Goal: Information Seeking & Learning: Learn about a topic

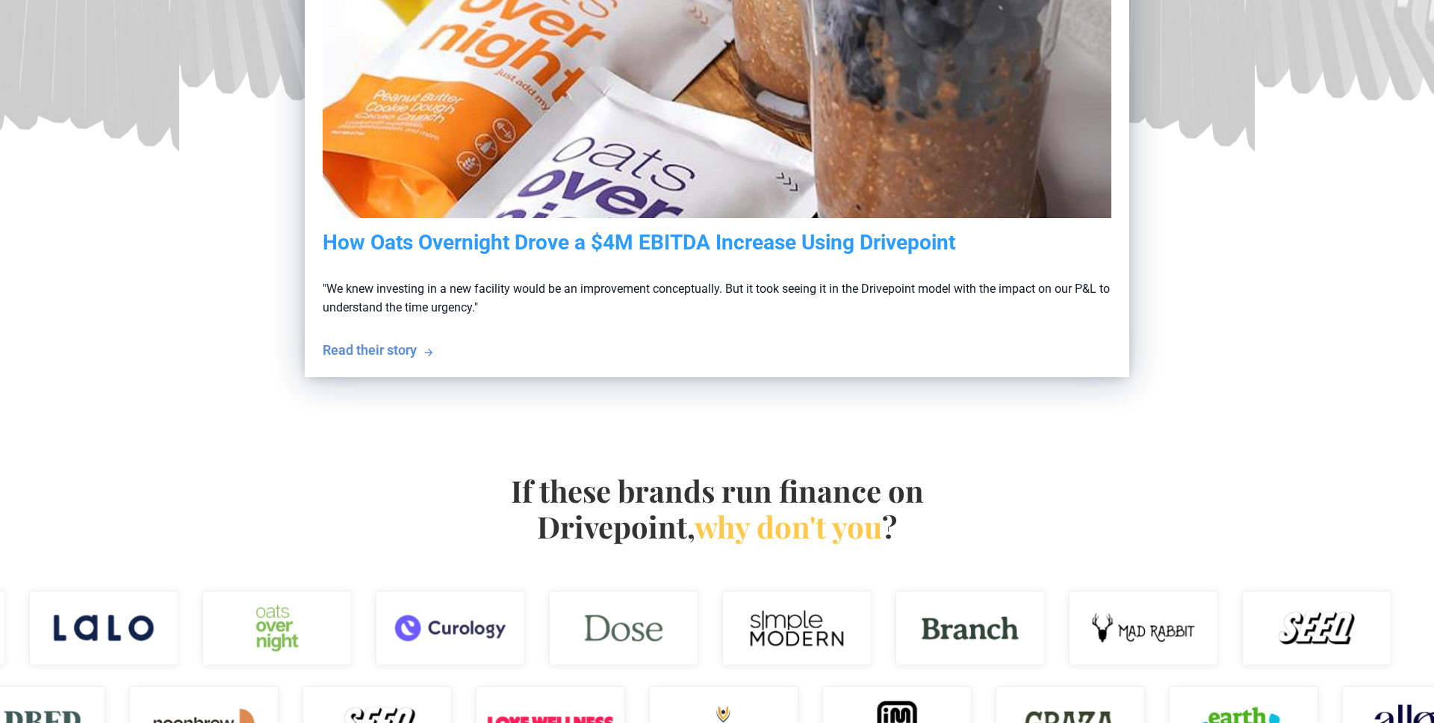
scroll to position [397, 0]
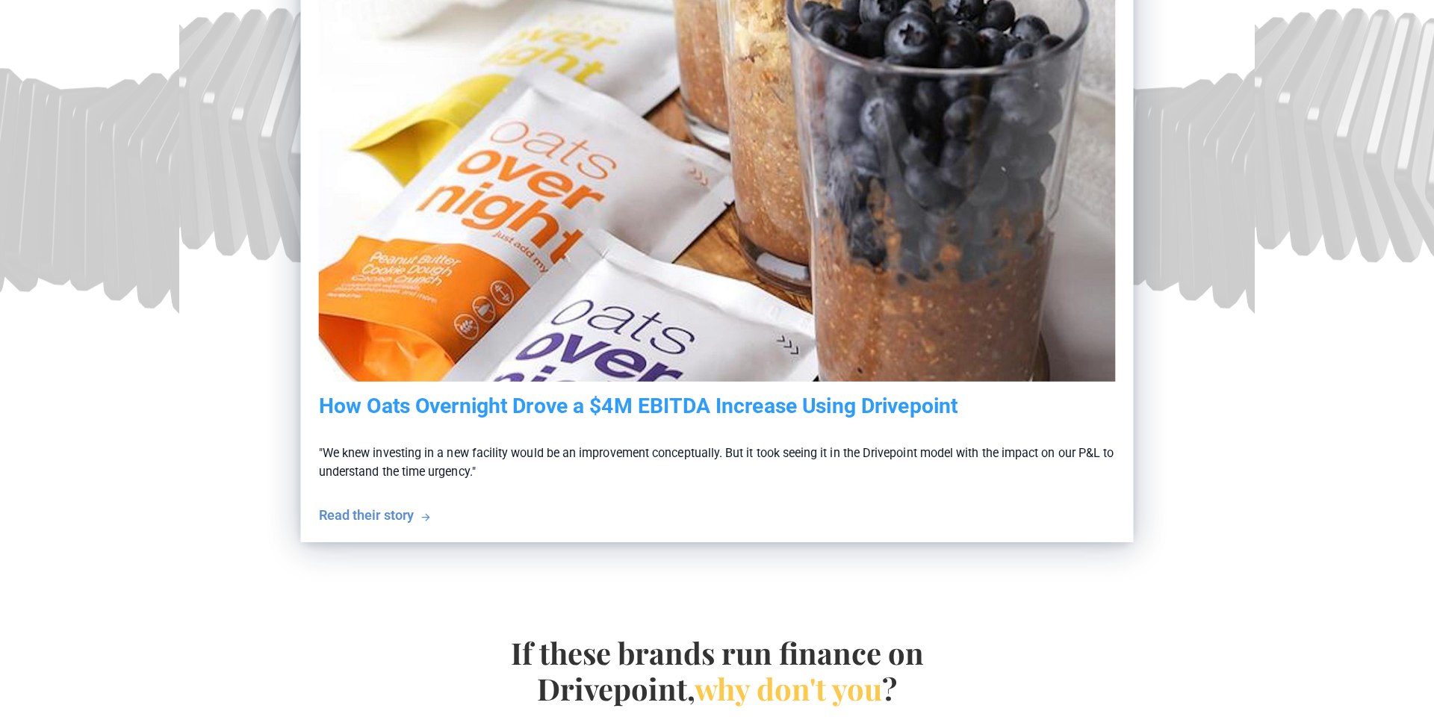
drag, startPoint x: 703, startPoint y: 314, endPoint x: 1030, endPoint y: 6, distance: 449.2
click at [0, 0] on section "The world's best consumer brands run finance on Drivepoint They use tech and AI…" at bounding box center [717, 135] width 1434 height 903
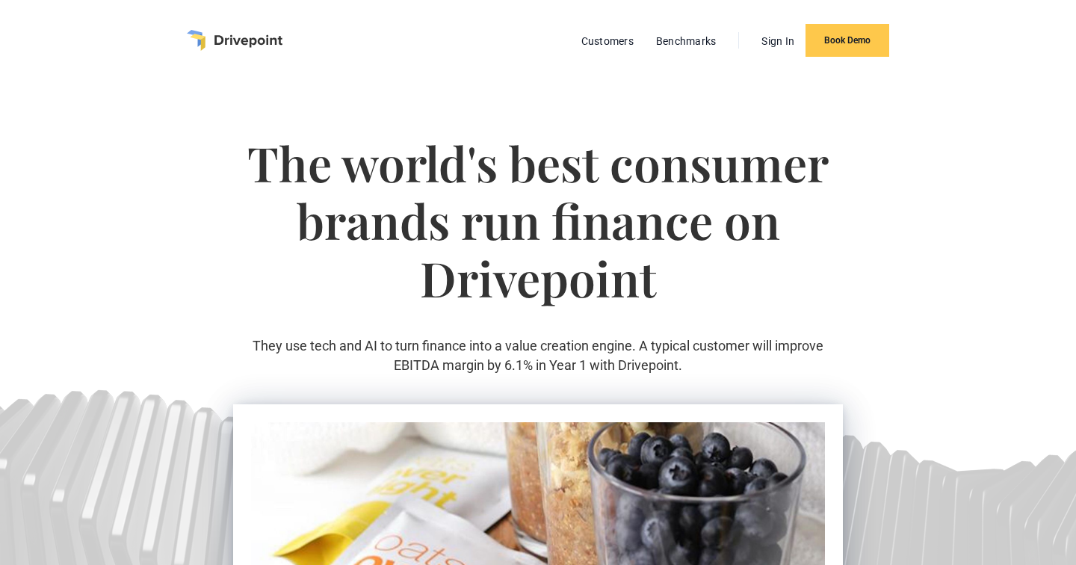
scroll to position [231, 0]
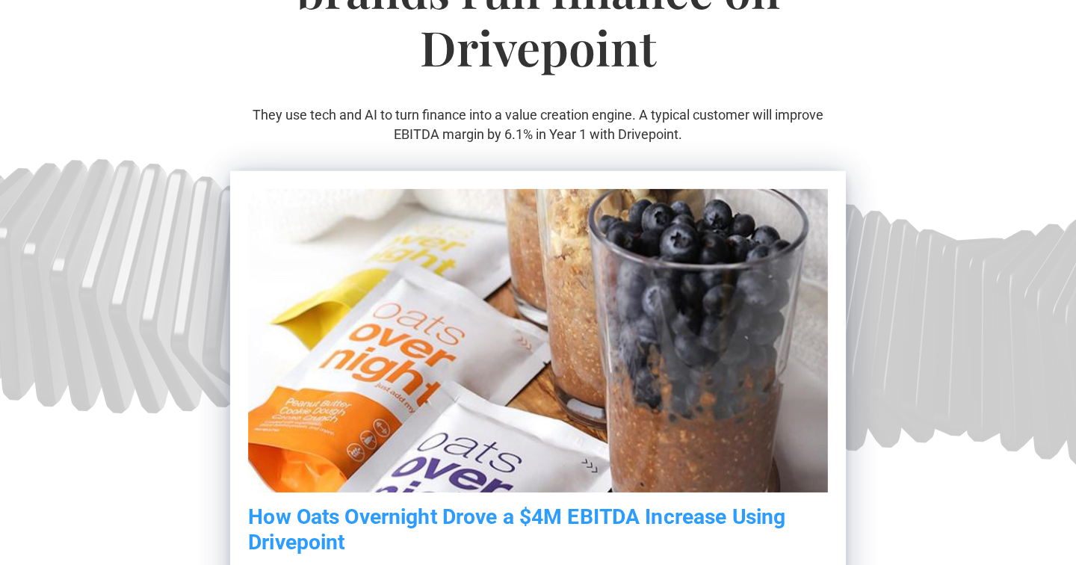
click at [428, 381] on img at bounding box center [538, 340] width 580 height 303
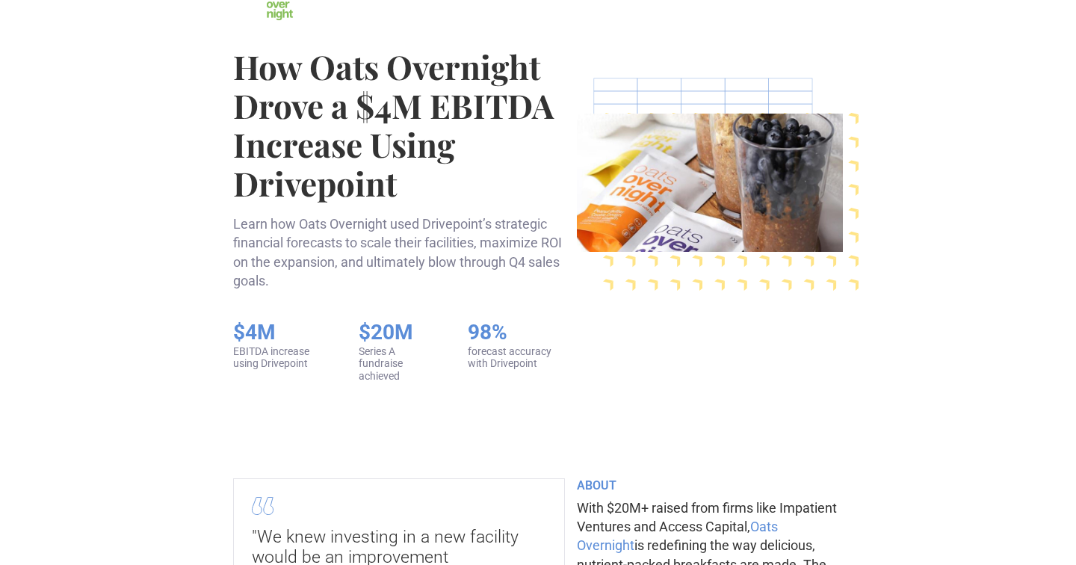
scroll to position [158, 0]
